Goal: Find specific page/section: Find specific page/section

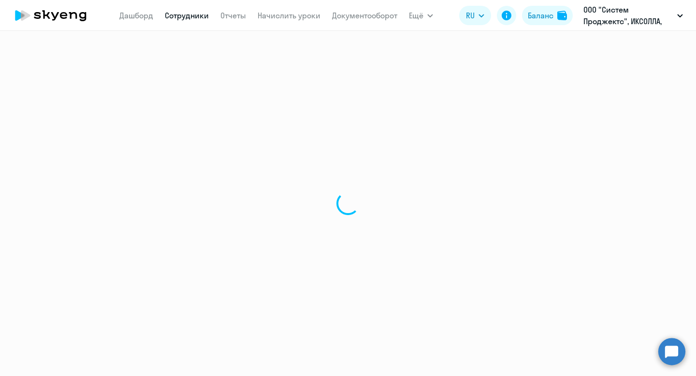
select select "30"
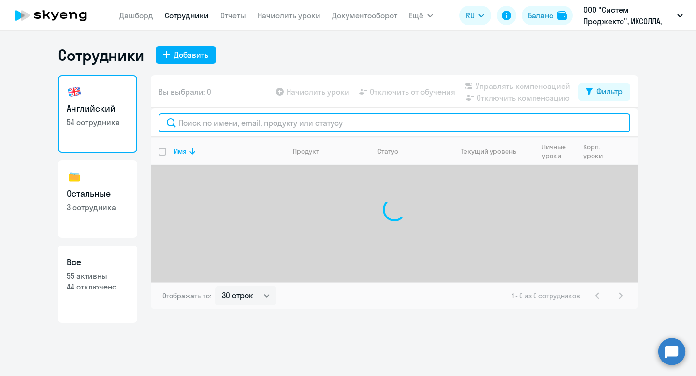
click at [282, 129] on input "text" at bounding box center [394, 122] width 472 height 19
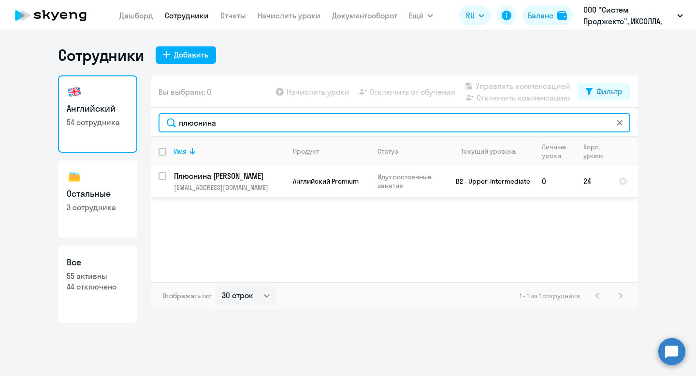
type input "плюснина"
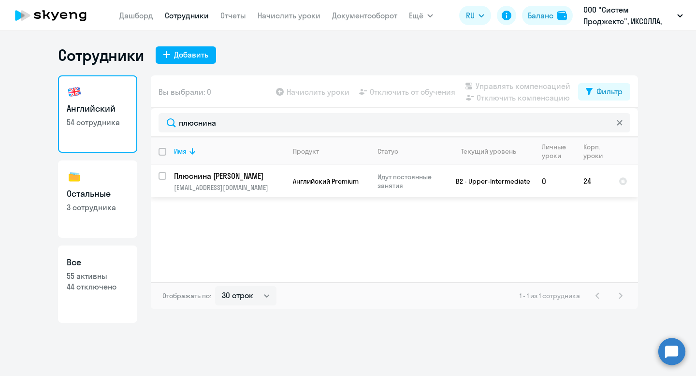
click at [268, 187] on p "[EMAIL_ADDRESS][DOMAIN_NAME]" at bounding box center [229, 187] width 111 height 9
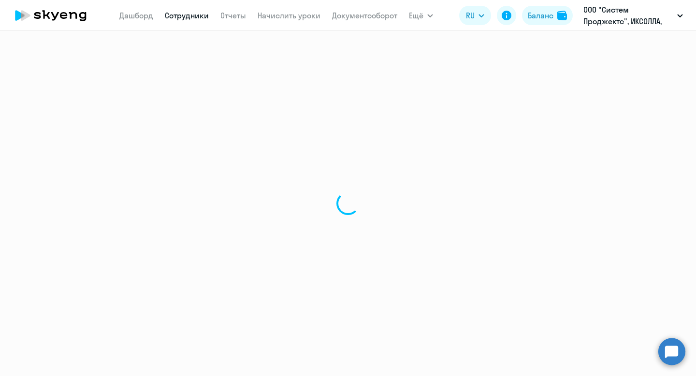
select select "english"
select select "30"
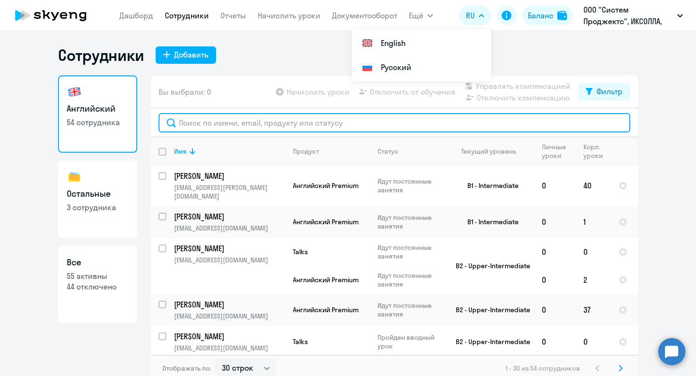
click at [281, 125] on input "text" at bounding box center [394, 122] width 472 height 19
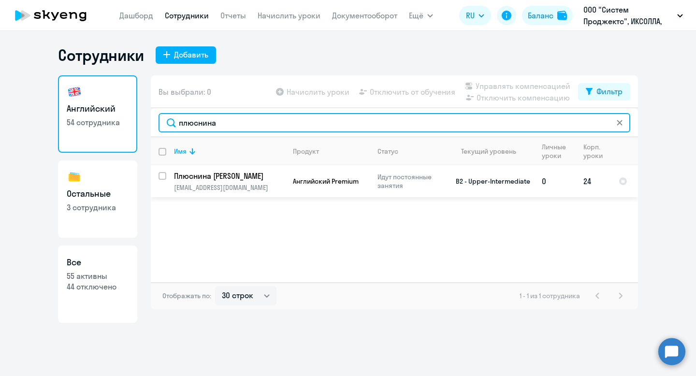
type input "плюснина"
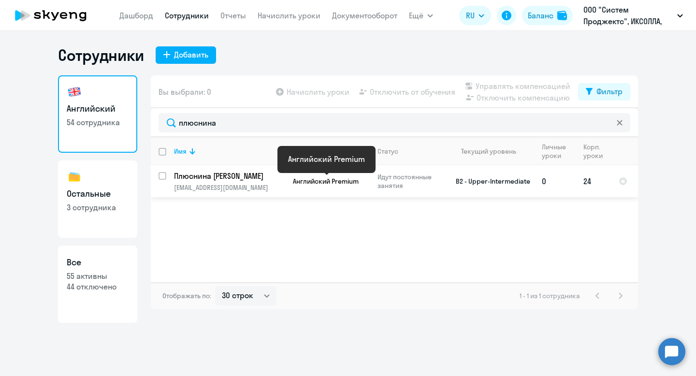
click at [304, 185] on span "Английский Premium" at bounding box center [326, 181] width 66 height 9
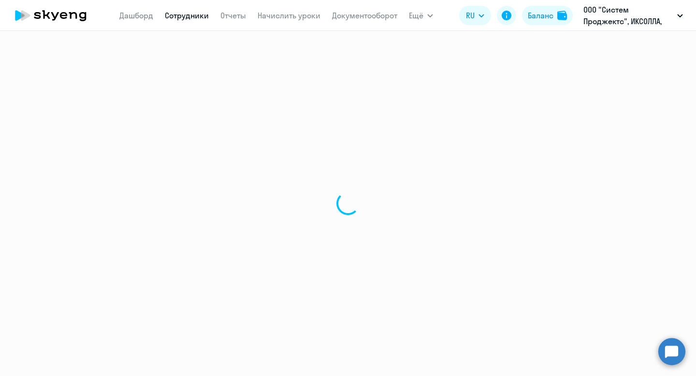
select select "english"
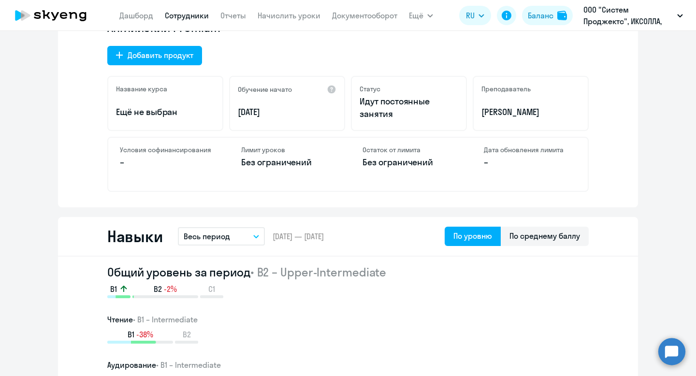
scroll to position [229, 0]
